Goal: Information Seeking & Learning: Learn about a topic

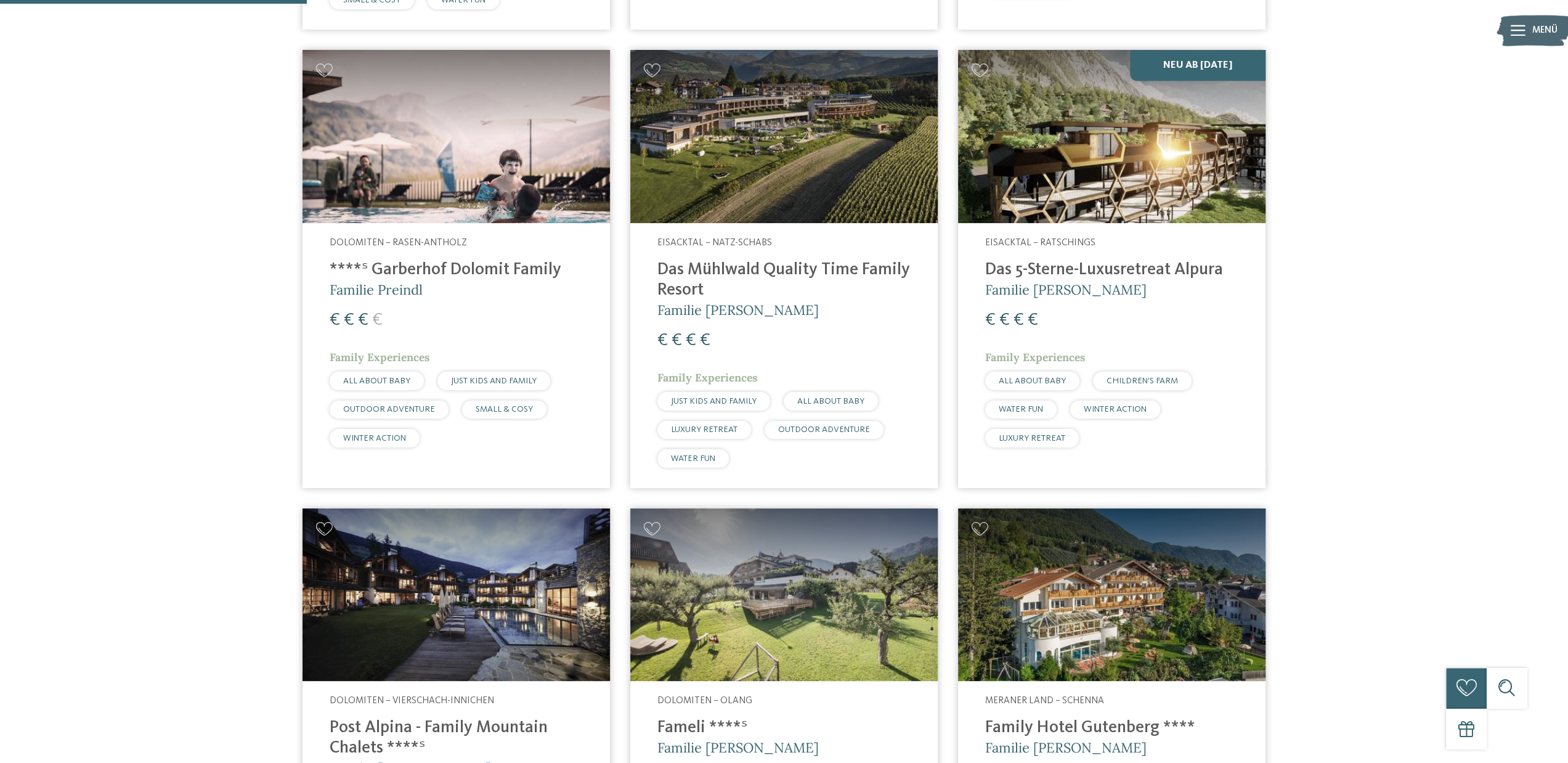
scroll to position [862, 0]
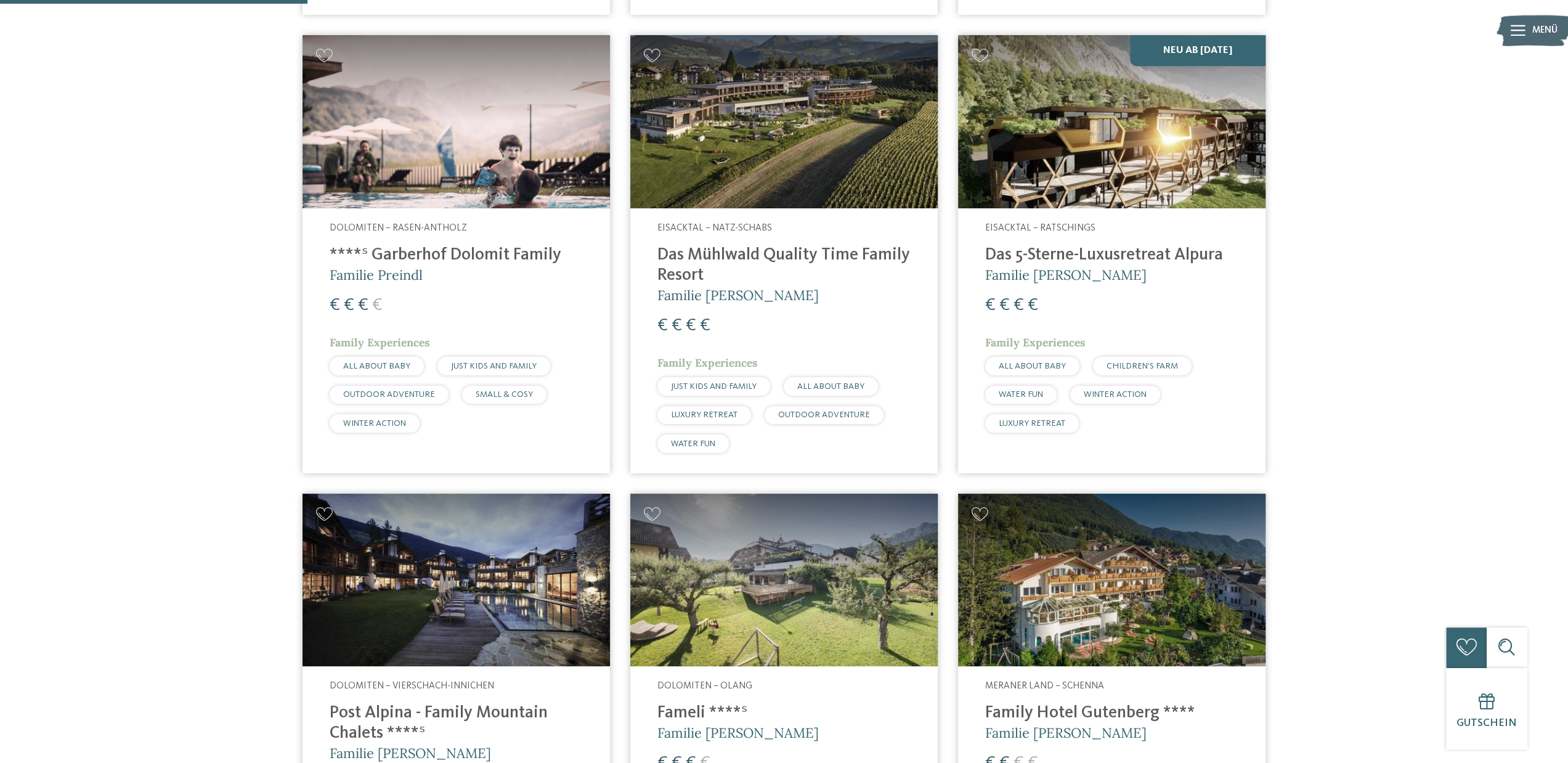
click at [1022, 223] on span "Eisacktal – Ratschings" at bounding box center [1040, 228] width 110 height 10
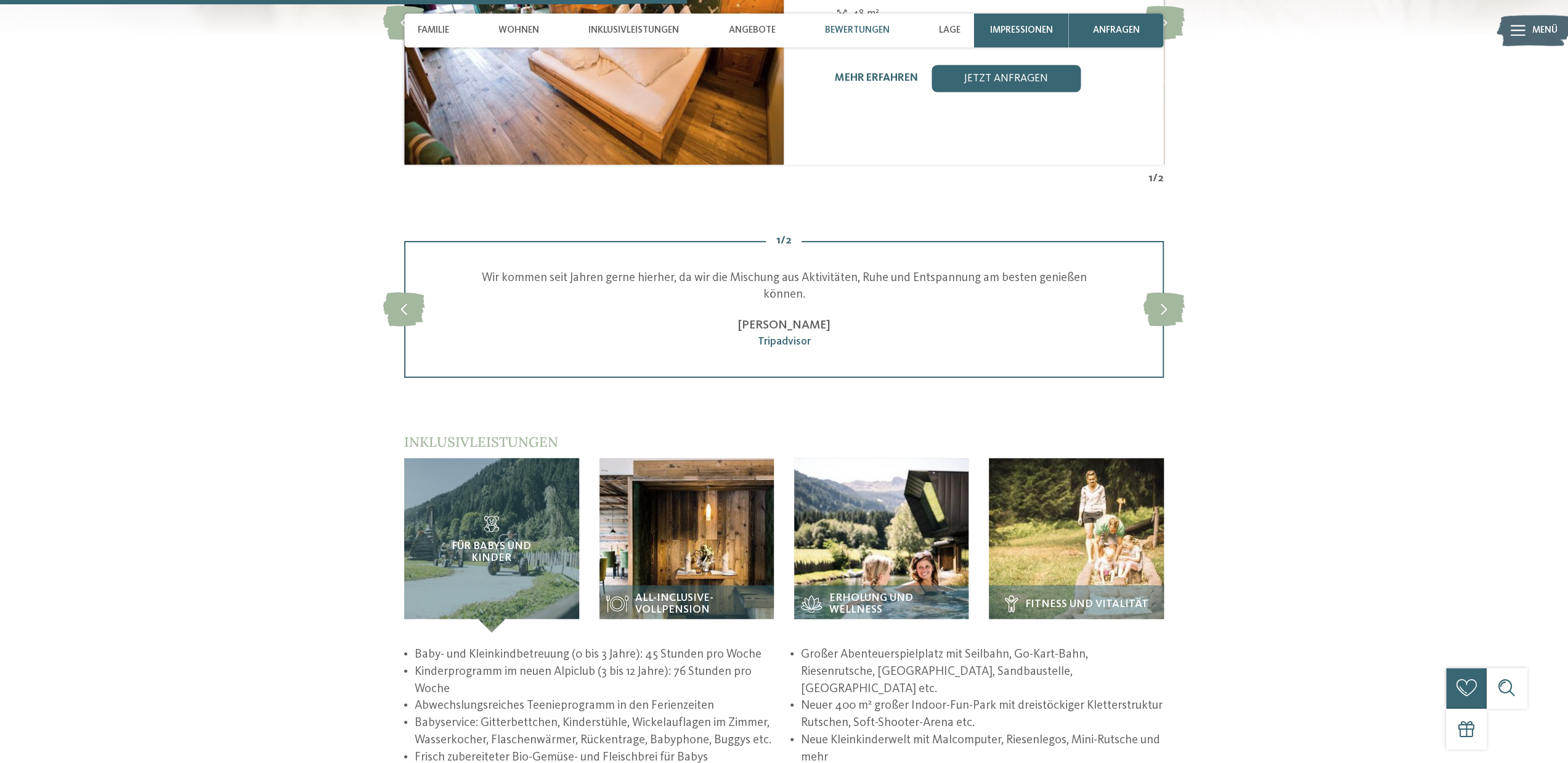
scroll to position [2425, 0]
